Goal: Task Accomplishment & Management: Manage account settings

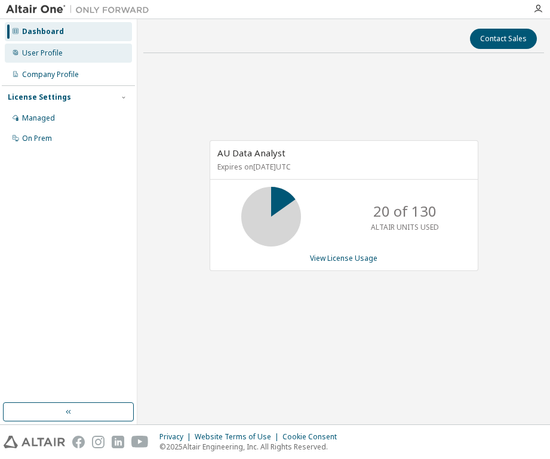
click at [29, 56] on div "User Profile" at bounding box center [42, 53] width 41 height 10
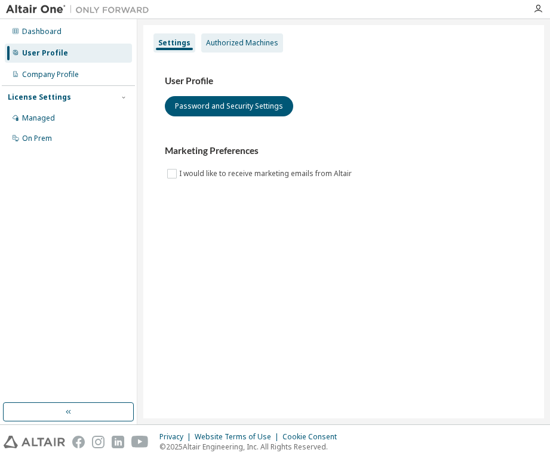
click at [225, 43] on div "Authorized Machines" at bounding box center [242, 43] width 72 height 10
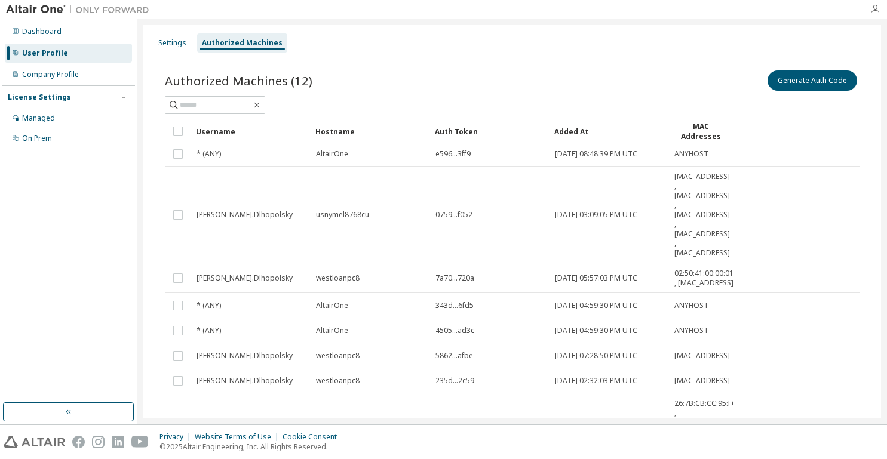
click at [550, 12] on icon "button" at bounding box center [876, 9] width 10 height 10
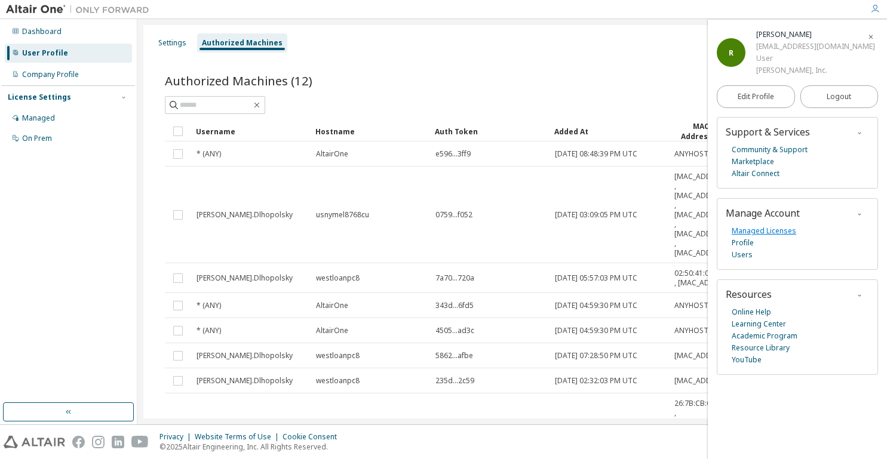
click at [550, 231] on link "Managed Licenses" at bounding box center [764, 231] width 65 height 12
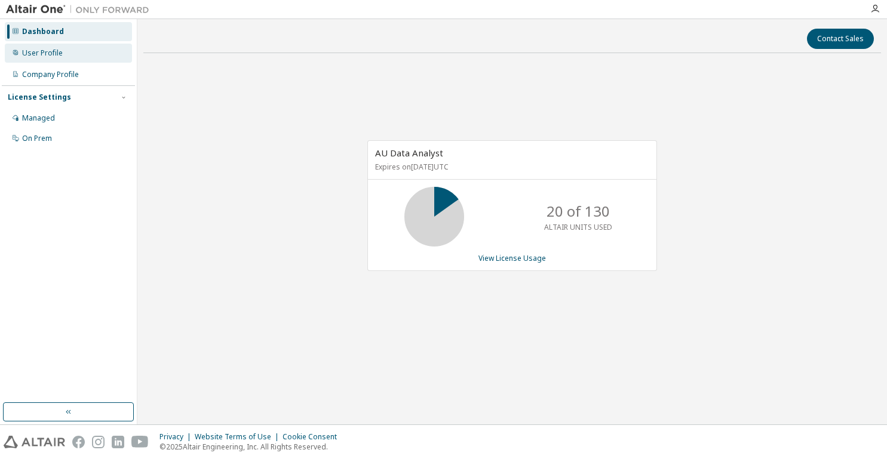
click at [51, 47] on div "User Profile" at bounding box center [68, 53] width 127 height 19
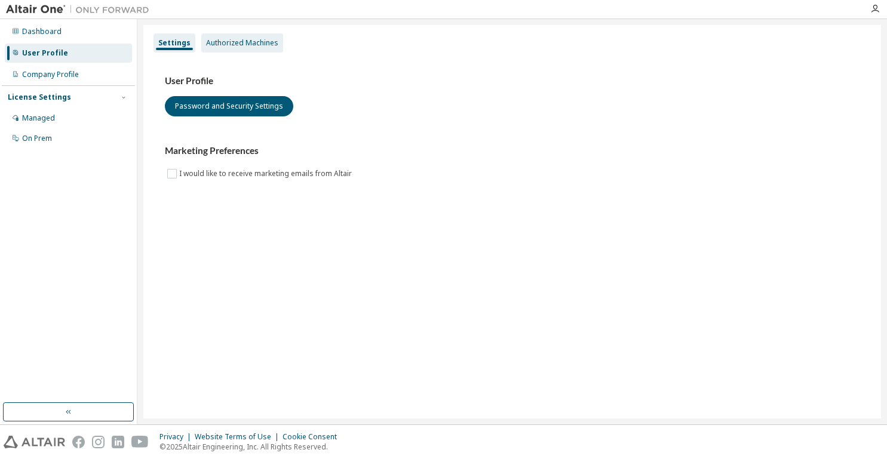
click at [236, 45] on div "Authorized Machines" at bounding box center [242, 43] width 72 height 10
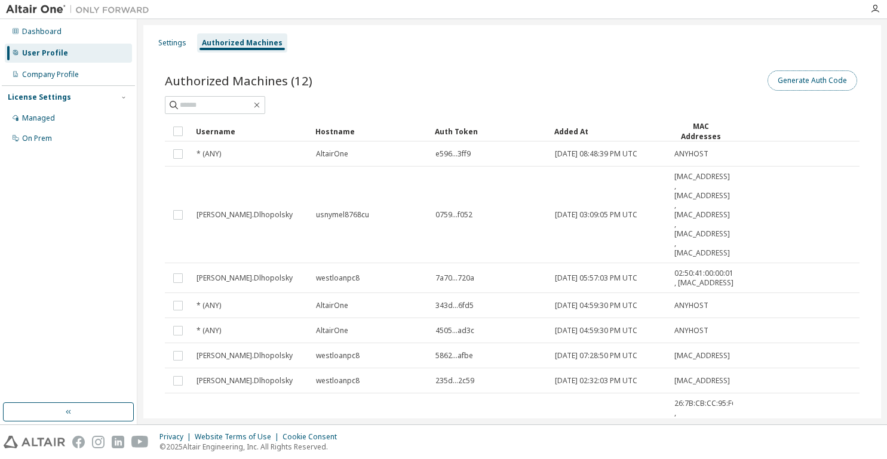
click at [793, 81] on button "Generate Auth Code" at bounding box center [813, 81] width 90 height 20
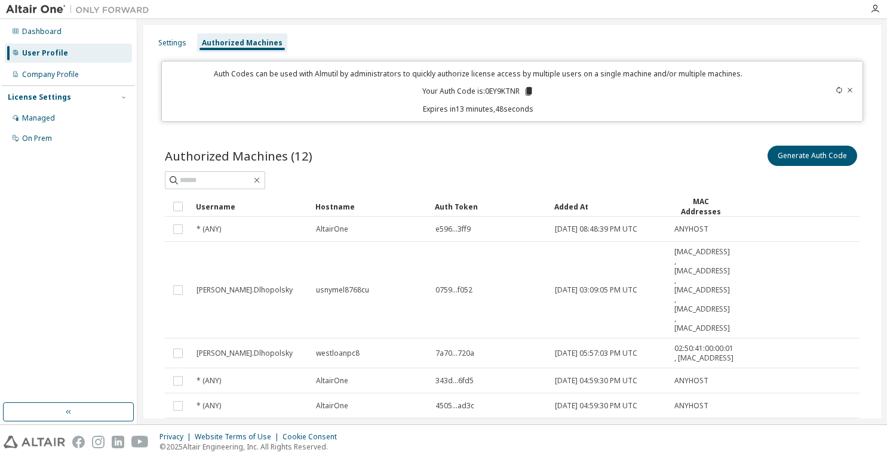
click at [527, 91] on icon at bounding box center [528, 91] width 7 height 8
